Goal: Check status: Check status

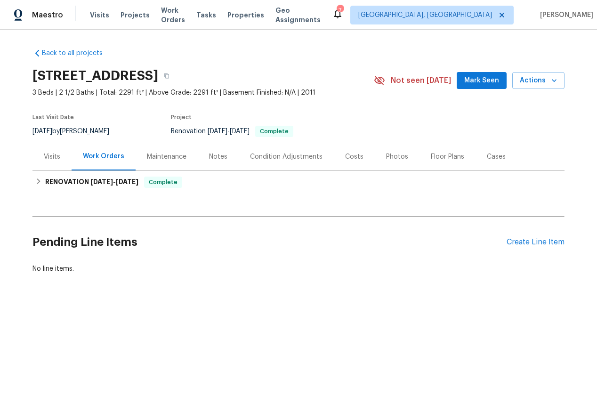
click at [50, 157] on div "Visits" at bounding box center [52, 156] width 16 height 9
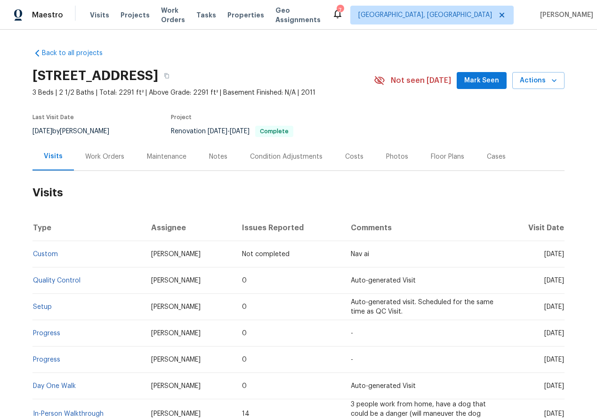
scroll to position [73, 0]
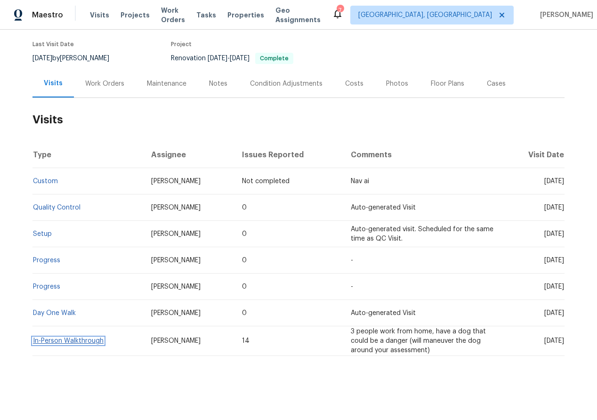
click at [58, 341] on link "In-Person Walkthrough" at bounding box center [68, 341] width 71 height 7
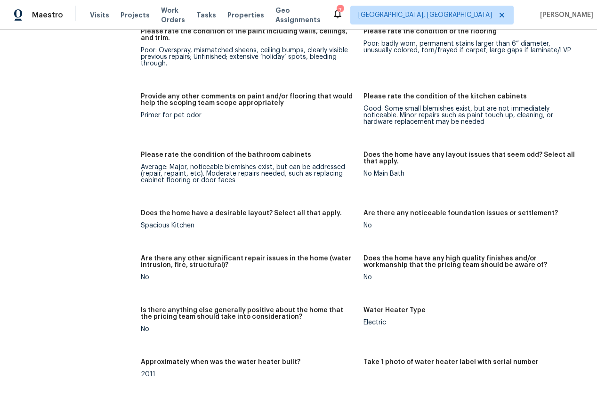
scroll to position [1486, 0]
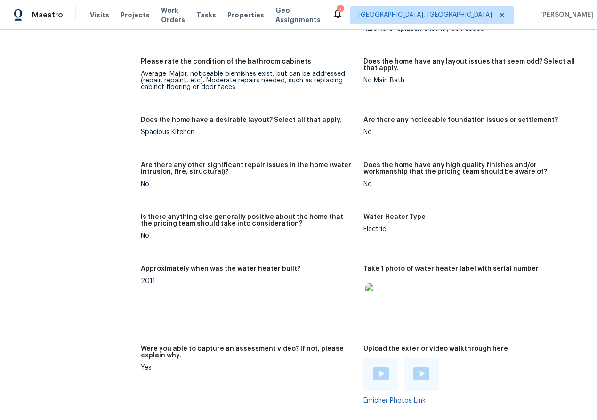
click at [377, 292] on img at bounding box center [380, 299] width 30 height 30
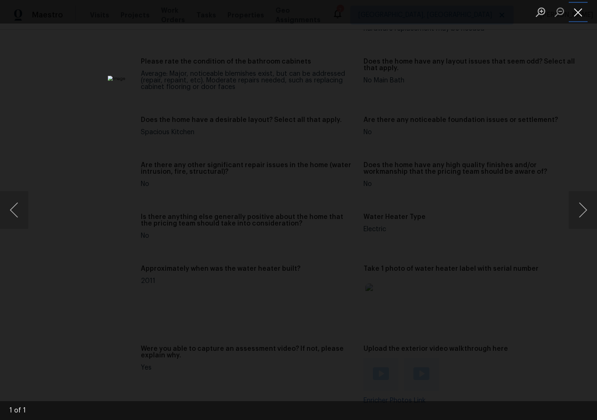
click at [579, 10] on button "Close lightbox" at bounding box center [578, 12] width 19 height 16
